Goal: Information Seeking & Learning: Check status

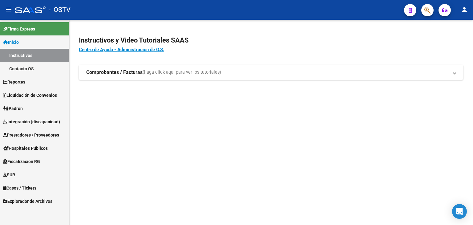
click at [23, 106] on span "Padrón" at bounding box center [13, 108] width 20 height 7
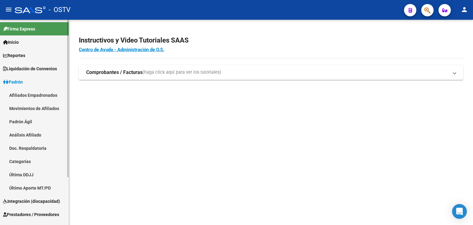
click at [27, 125] on link "Padrón Ágil" at bounding box center [34, 121] width 69 height 13
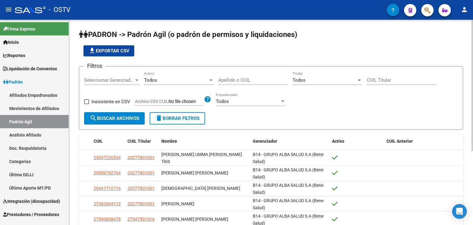
click at [376, 75] on div "CUIL Titular" at bounding box center [402, 77] width 70 height 13
paste input "20-23875544-2"
type input "20-23875544-2"
click at [129, 115] on span "search Buscar Archivos" at bounding box center [115, 118] width 50 height 6
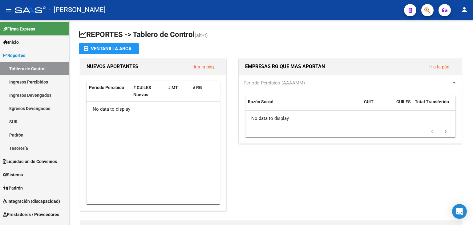
click at [232, 162] on div "NUEVOS APORTANTES Ir a la pág. Período Percibido # CUILES Nuevos # MT # RG No d…" at bounding box center [156, 134] width 154 height 155
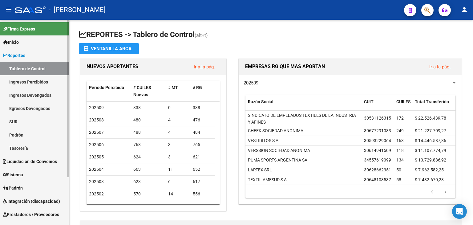
click at [34, 183] on link "Padrón" at bounding box center [34, 187] width 69 height 13
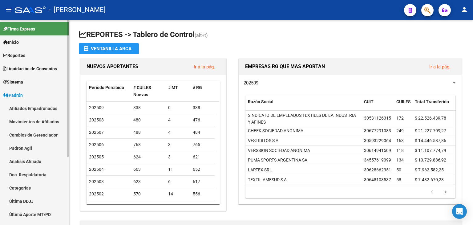
click at [28, 149] on link "Padrón Ágil" at bounding box center [34, 147] width 69 height 13
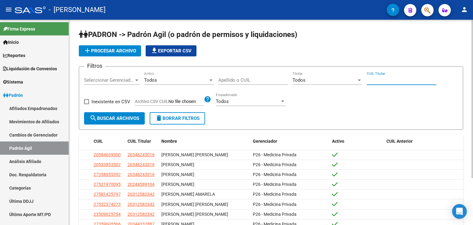
click at [376, 80] on input "CUIL Titular" at bounding box center [402, 80] width 70 height 6
paste input "20-23875544-2"
type input "20-23875544-2"
click at [133, 117] on span "search Buscar Archivos" at bounding box center [115, 118] width 50 height 6
